Goal: Entertainment & Leisure: Consume media (video, audio)

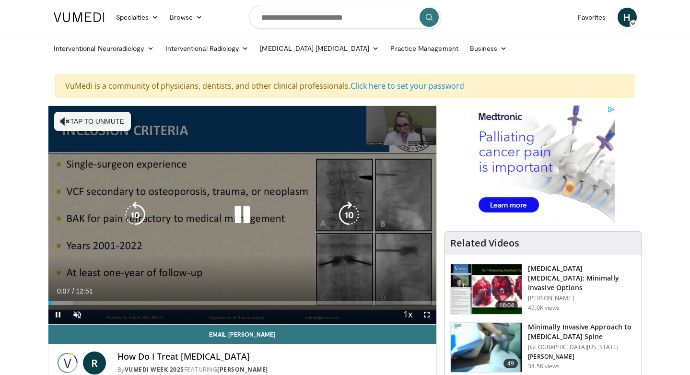
click at [105, 113] on button "Tap to unmute" at bounding box center [92, 121] width 77 height 19
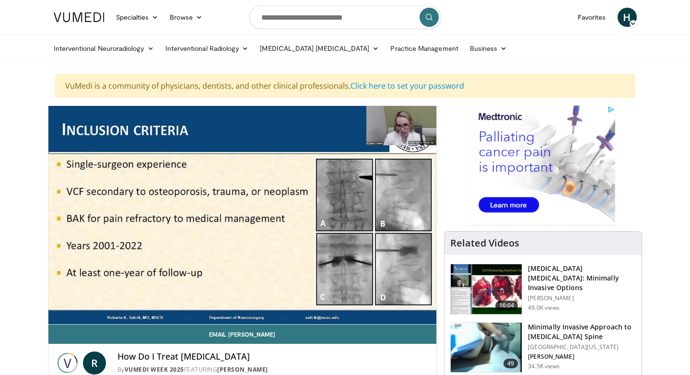
click at [58, 302] on video-js "**********" at bounding box center [242, 215] width 388 height 219
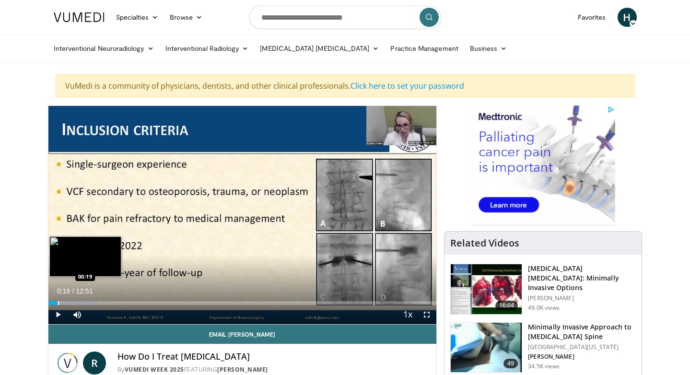
click at [58, 301] on div "Progress Bar" at bounding box center [58, 303] width 1 height 4
click at [49, 301] on div "Progress Bar" at bounding box center [49, 303] width 1 height 4
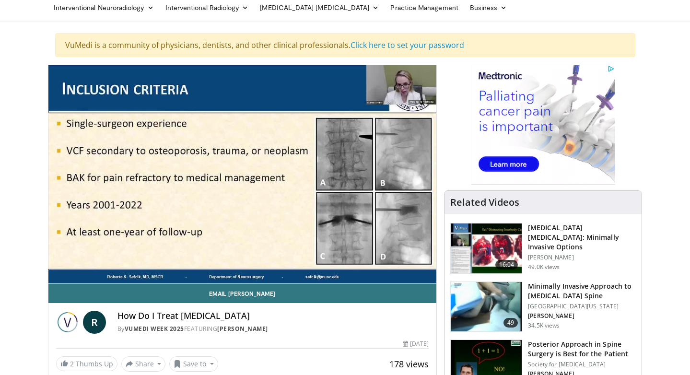
scroll to position [39, 0]
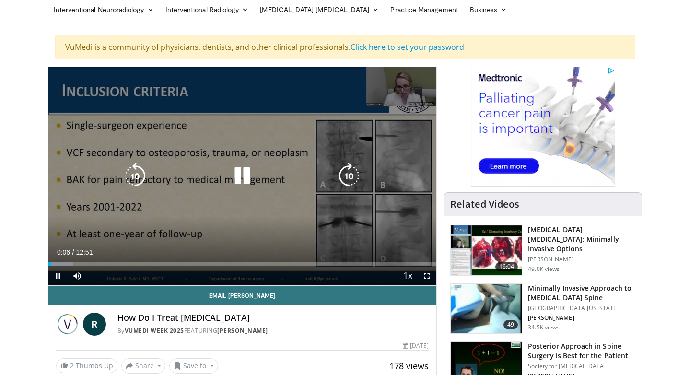
click at [74, 223] on div "10 seconds Tap to unmute" at bounding box center [242, 176] width 388 height 218
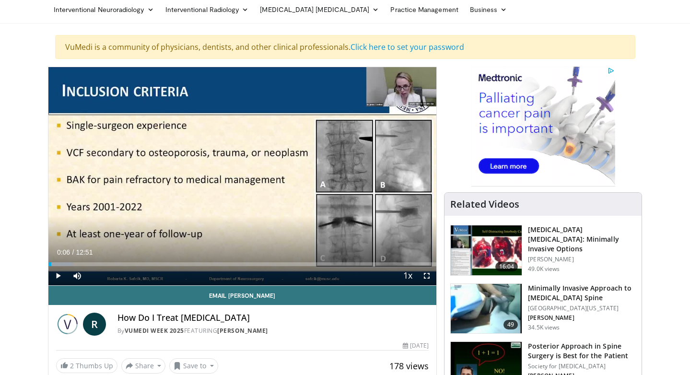
click at [91, 225] on div "10 seconds Tap to unmute" at bounding box center [242, 176] width 388 height 218
click at [426, 274] on span "Video Player" at bounding box center [426, 275] width 19 height 19
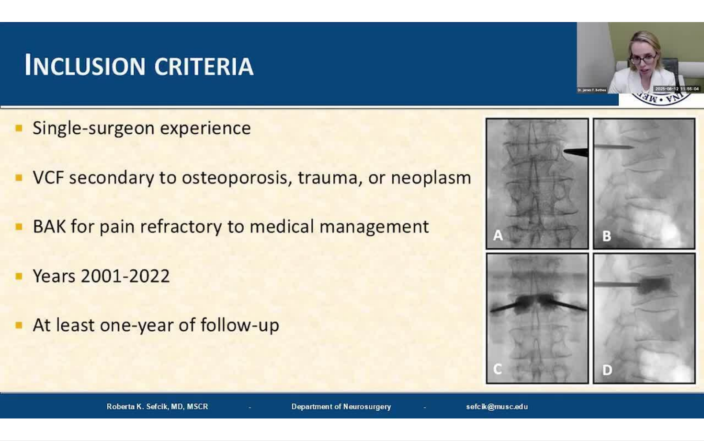
click at [418, 290] on div "10 seconds Tap to unmute" at bounding box center [352, 220] width 704 height 440
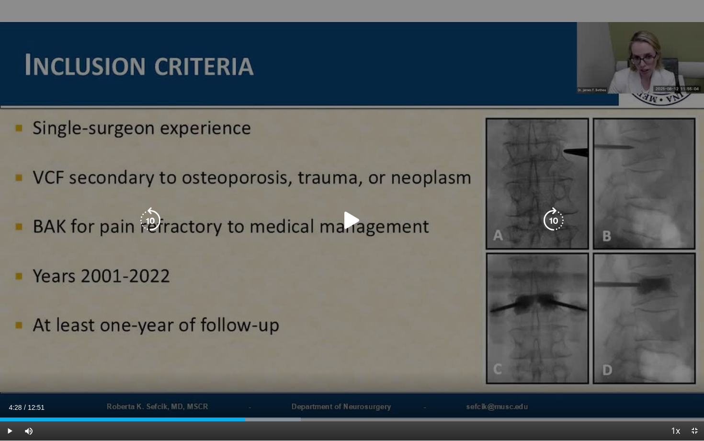
click at [161, 222] on icon "Video Player" at bounding box center [150, 220] width 27 height 27
click at [150, 218] on icon "Video Player" at bounding box center [150, 220] width 27 height 27
click at [350, 219] on icon "Video Player" at bounding box center [352, 220] width 27 height 27
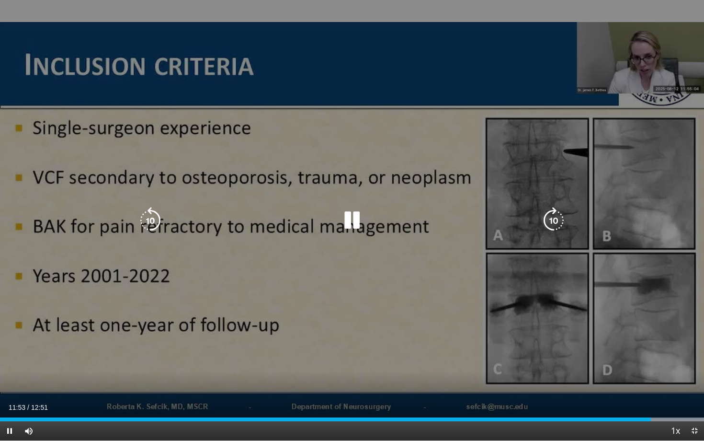
click at [460, 321] on div "20 seconds Tap to unmute" at bounding box center [352, 220] width 704 height 440
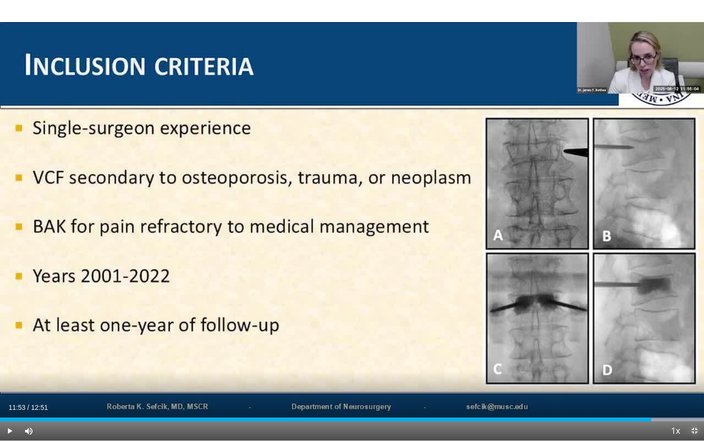
click at [689, 374] on span "Video Player" at bounding box center [694, 430] width 19 height 19
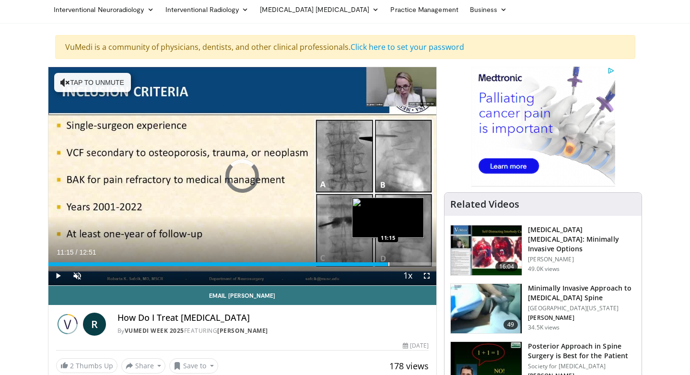
click at [388, 263] on div "Progress Bar" at bounding box center [388, 264] width 1 height 4
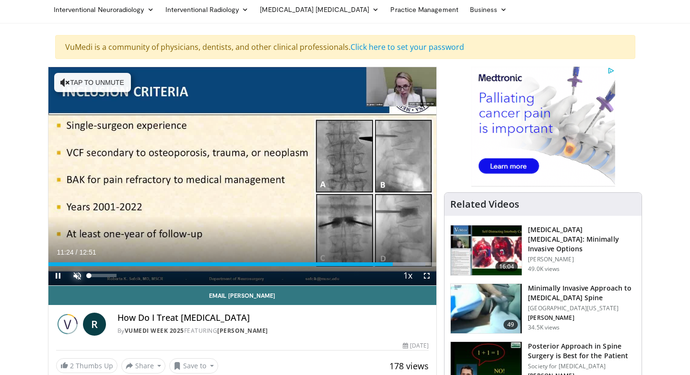
click at [77, 274] on span "Video Player" at bounding box center [77, 275] width 19 height 19
click at [426, 274] on span "Video Player" at bounding box center [426, 275] width 19 height 19
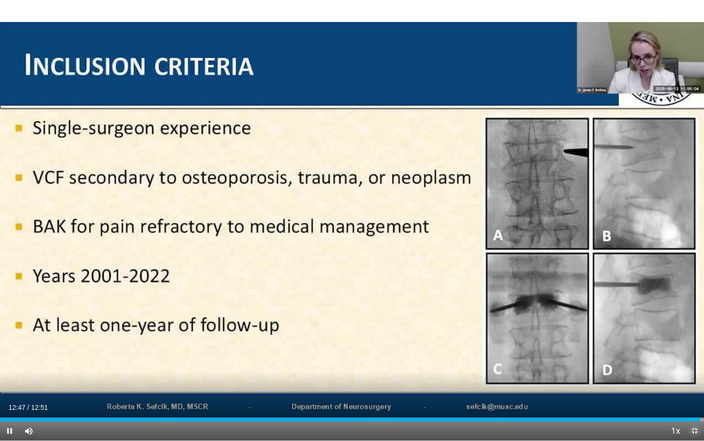
click at [689, 374] on span "Video Player" at bounding box center [694, 430] width 19 height 19
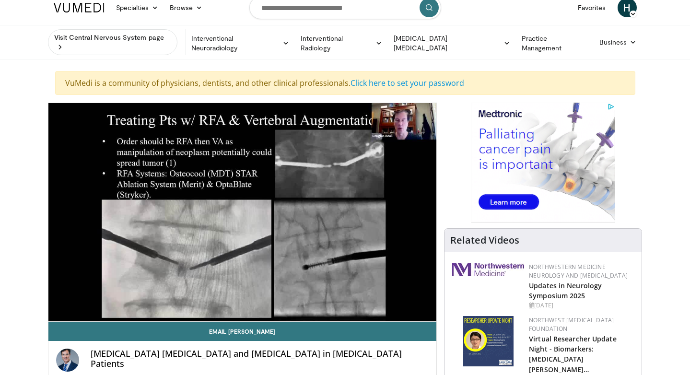
scroll to position [9, 0]
